Goal: Transaction & Acquisition: Purchase product/service

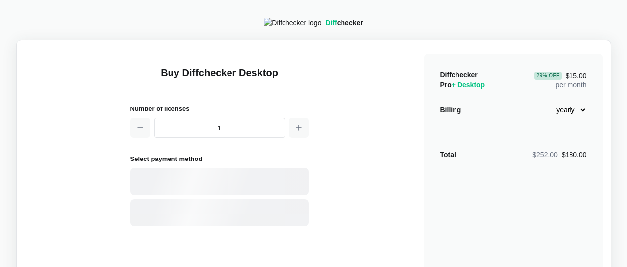
select select "desktop-yearly-180"
click at [229, 183] on div "Card" at bounding box center [237, 182] width 134 height 10
select select "[GEOGRAPHIC_DATA]"
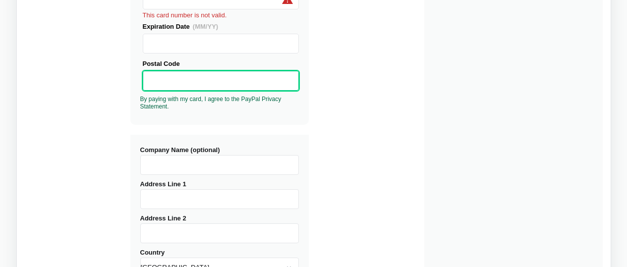
scroll to position [257, 0]
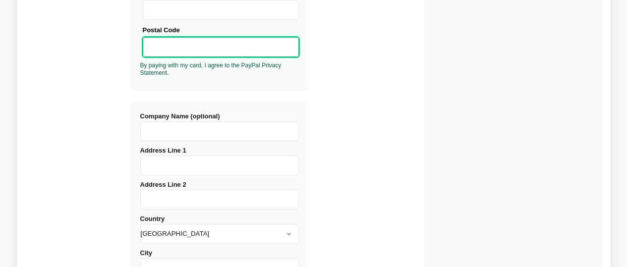
click at [195, 136] on input "Company Name (optional)" at bounding box center [219, 131] width 159 height 20
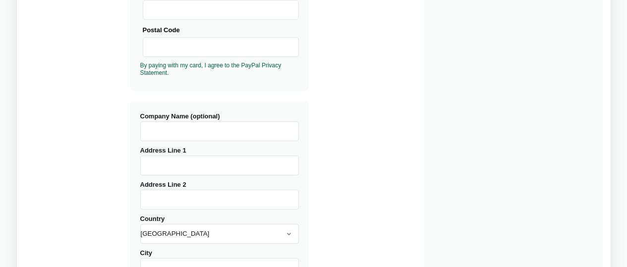
type input "Diffchecker"
type input "[STREET_ADDRESS]"
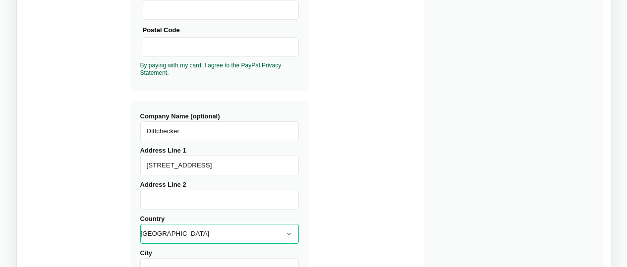
select select "[GEOGRAPHIC_DATA]"
type input "[GEOGRAPHIC_DATA]"
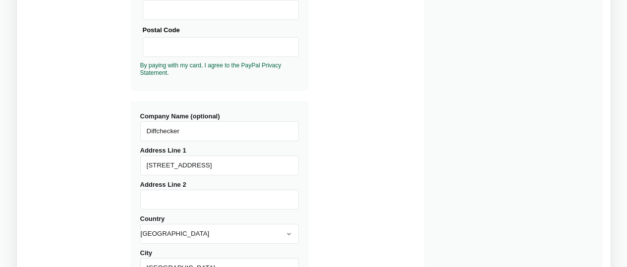
type input "V5Z1V7"
select select "BC"
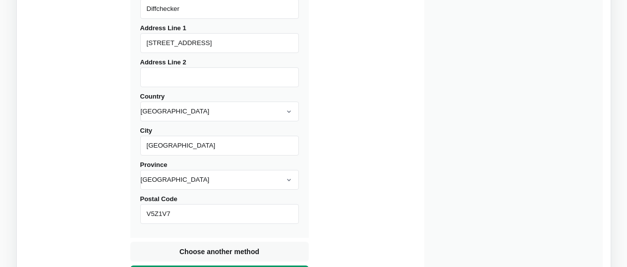
scroll to position [476, 0]
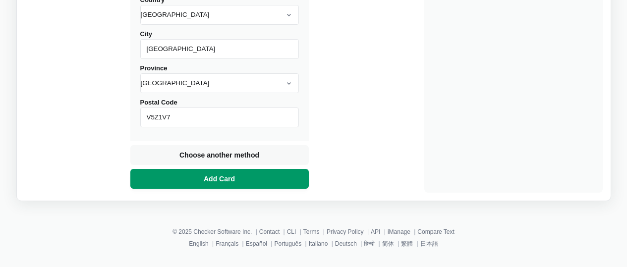
click at [210, 178] on span "Add Card" at bounding box center [219, 179] width 35 height 10
click at [223, 182] on span "Add Card" at bounding box center [219, 179] width 35 height 10
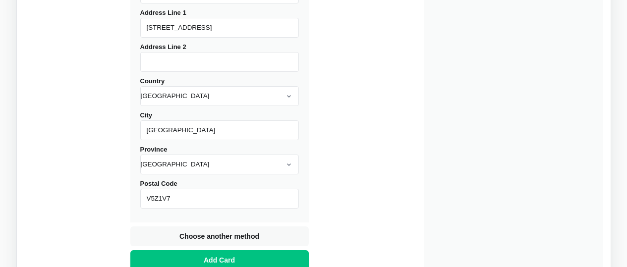
scroll to position [447, 0]
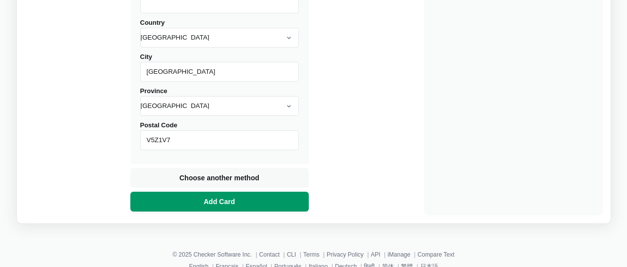
click at [153, 201] on button "Add Card" at bounding box center [219, 202] width 178 height 20
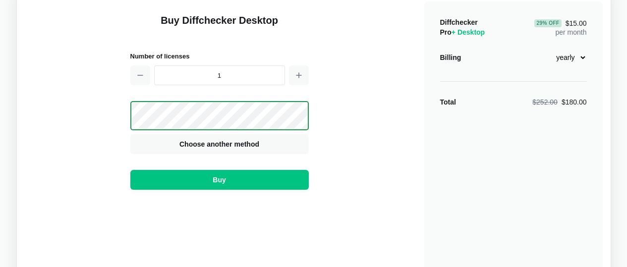
scroll to position [0, 0]
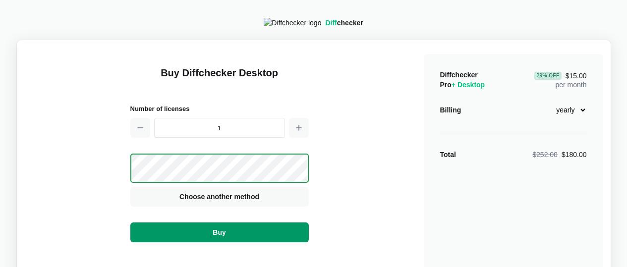
click at [239, 242] on button "Buy" at bounding box center [219, 233] width 178 height 20
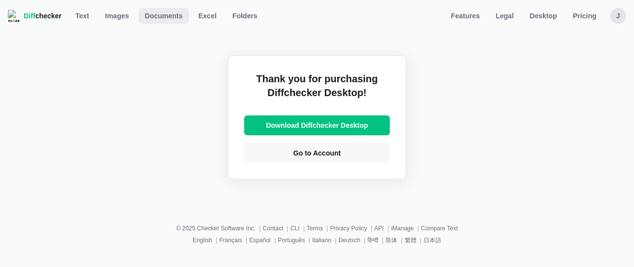
click at [159, 13] on span "Documents" at bounding box center [164, 16] width 42 height 10
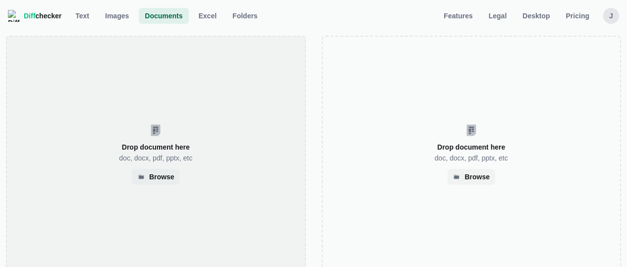
click at [224, 53] on div "Drop document here doc, docx, pdf, pptx, etc Browse" at bounding box center [156, 154] width 300 height 236
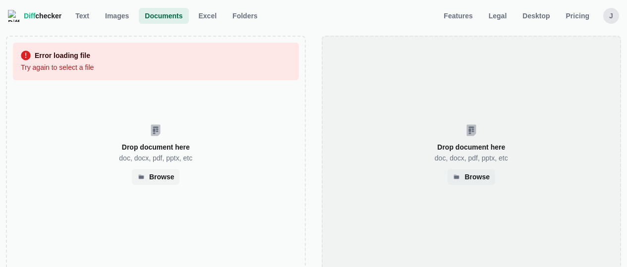
click at [350, 105] on div "Drop document here doc, docx, pdf, pptx, etc Browse" at bounding box center [472, 154] width 300 height 236
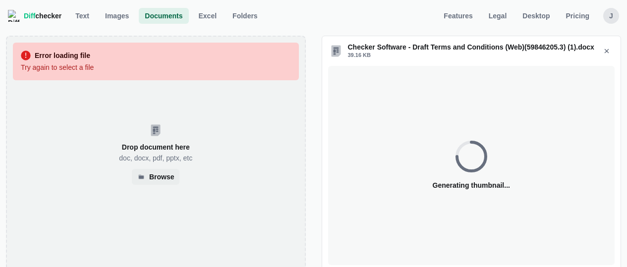
click at [258, 88] on div "Error loading file Try again to select a file Drop document here doc, docx, pdf…" at bounding box center [156, 154] width 300 height 236
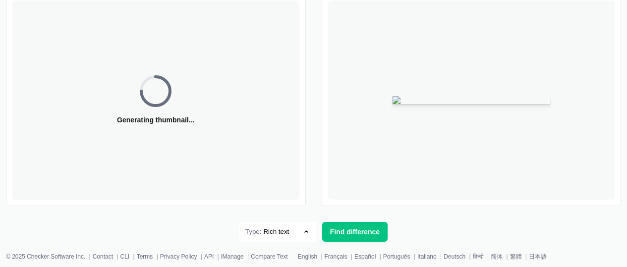
scroll to position [66, 0]
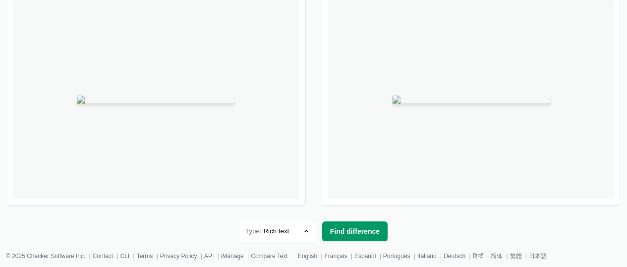
click at [351, 226] on span "Find difference" at bounding box center [355, 231] width 54 height 10
